Goal: Navigation & Orientation: Understand site structure

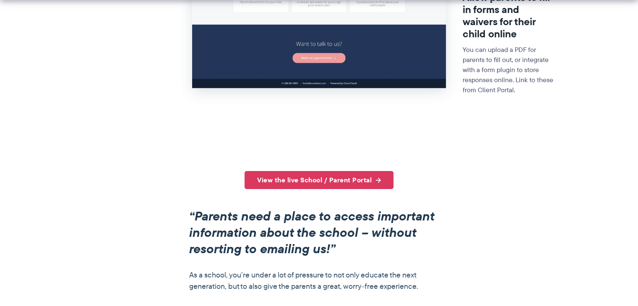
scroll to position [453, 0]
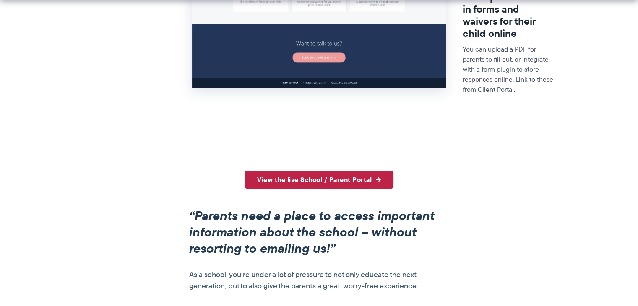
click at [337, 177] on link "View the live School / Parent Portal" at bounding box center [319, 180] width 149 height 18
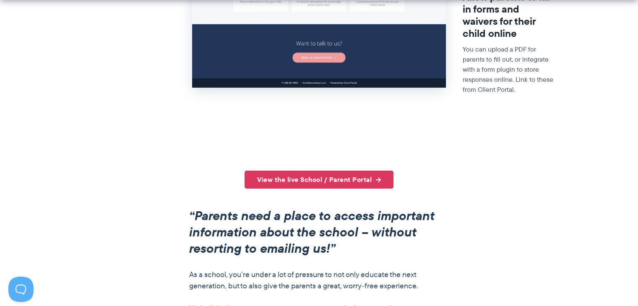
scroll to position [0, 0]
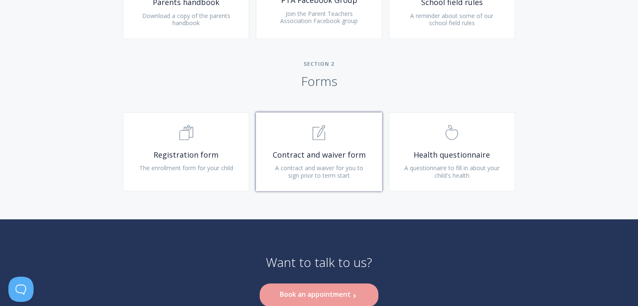
scroll to position [593, 0]
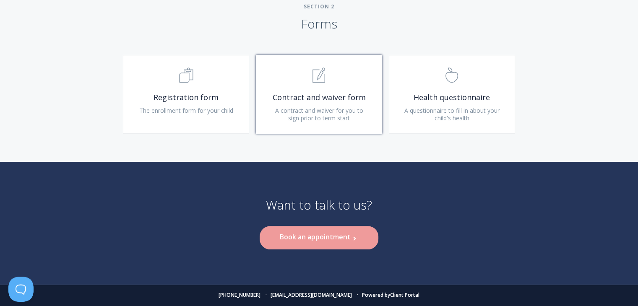
click at [325, 103] on link ".st0{fill:none;stroke:#000000;stroke-width:2;stroke-miterlimit:10;} 1. General …" at bounding box center [319, 94] width 126 height 79
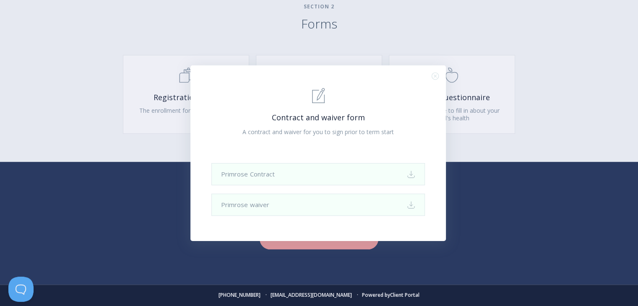
click at [434, 76] on icon ".st0{fill:none;stroke:#000000;stroke-width:2;stroke-miterlimit:10;} Close" at bounding box center [435, 76] width 7 height 7
